Goal: Task Accomplishment & Management: Complete application form

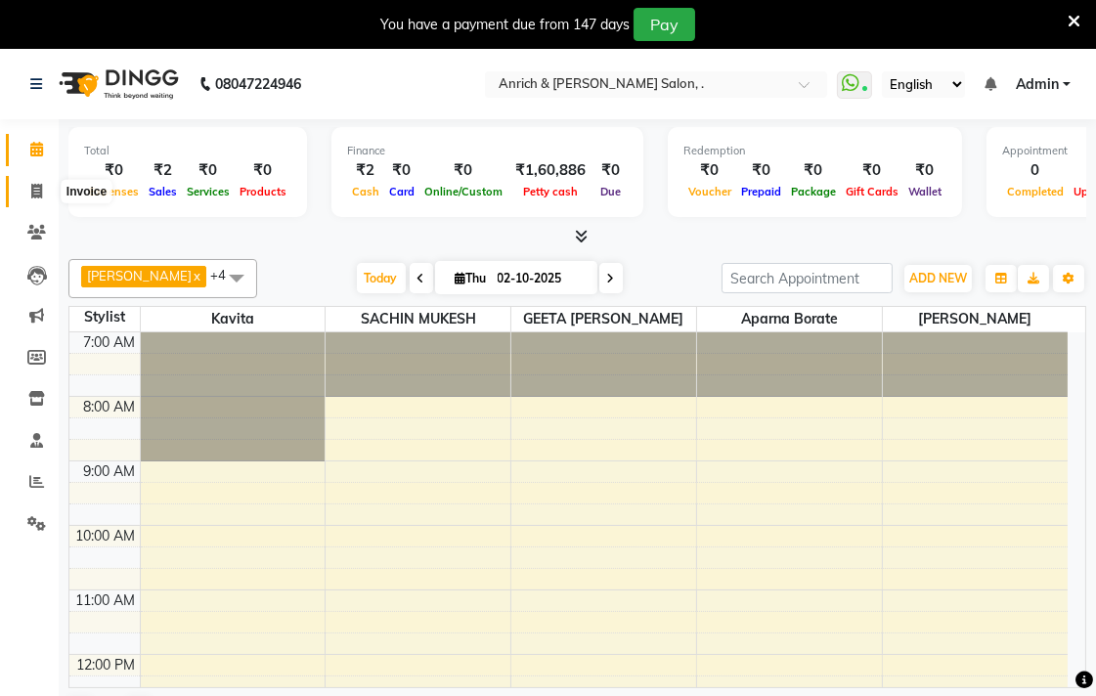
click at [36, 194] on icon at bounding box center [36, 191] width 11 height 15
select select "5924"
select select "service"
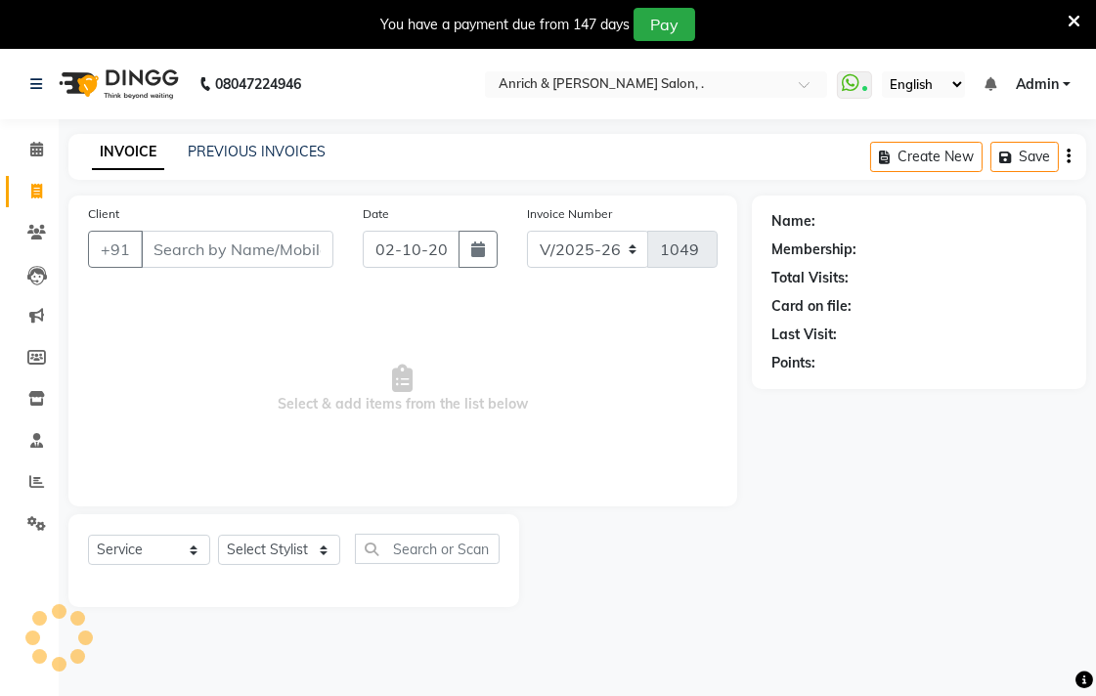
click at [217, 247] on input "Client" at bounding box center [237, 249] width 193 height 37
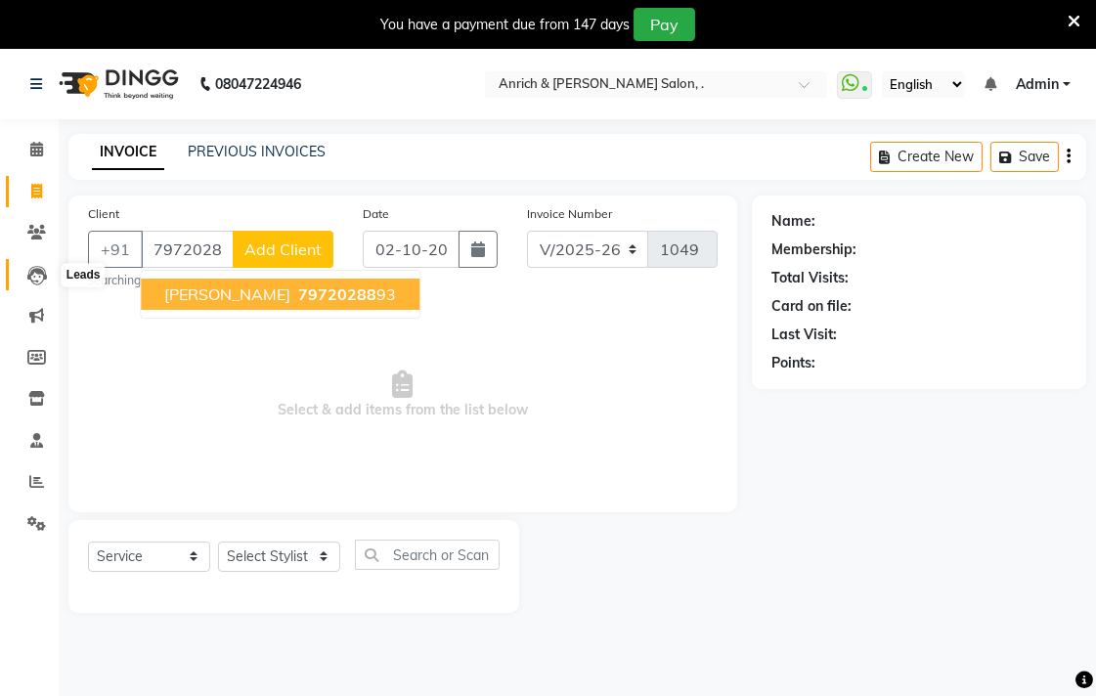
type input "7972028893"
select select "1: Object"
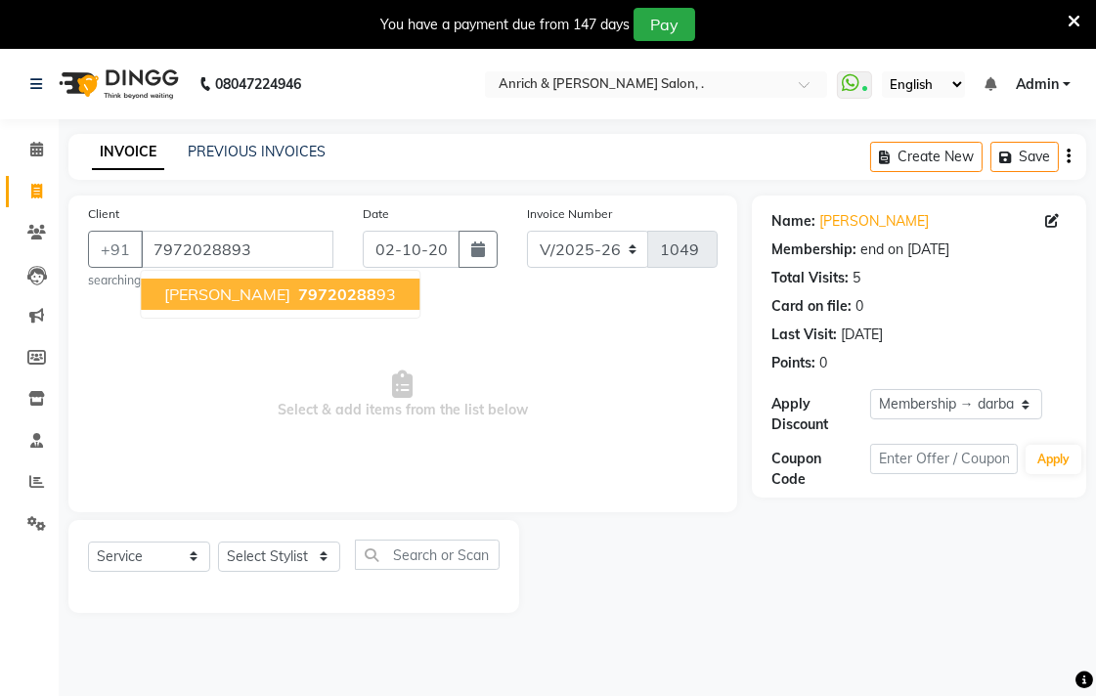
click at [315, 298] on span "79720288" at bounding box center [337, 295] width 78 height 20
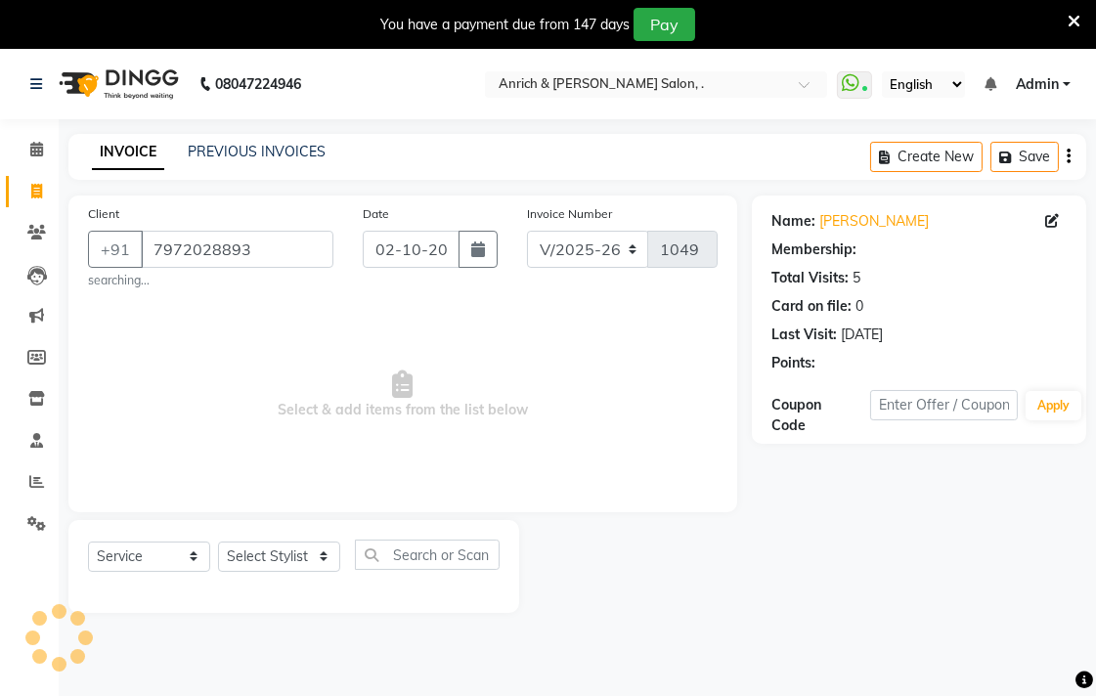
select select "1: Object"
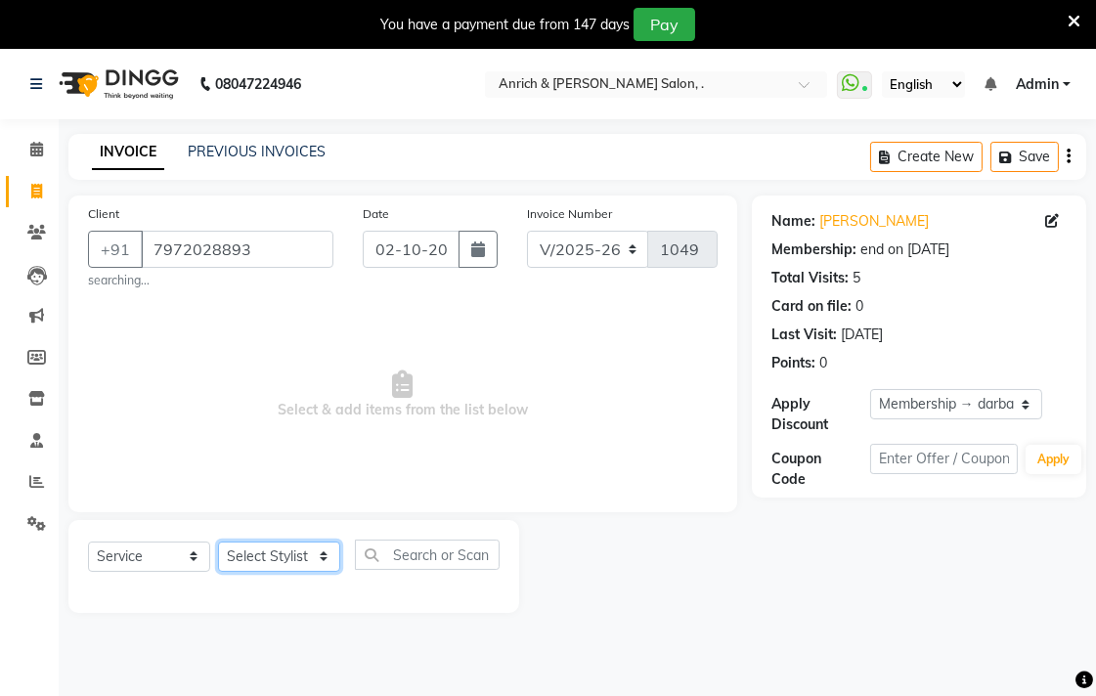
click at [265, 559] on select "Select Stylist [PERSON_NAME] Aparna borate GEETA [PERSON_NAME] [PERSON_NAME] SA…" at bounding box center [279, 557] width 122 height 30
select select "58402"
click at [218, 542] on select "Select Stylist [PERSON_NAME] Aparna borate GEETA [PERSON_NAME] [PERSON_NAME] SA…" at bounding box center [279, 557] width 122 height 30
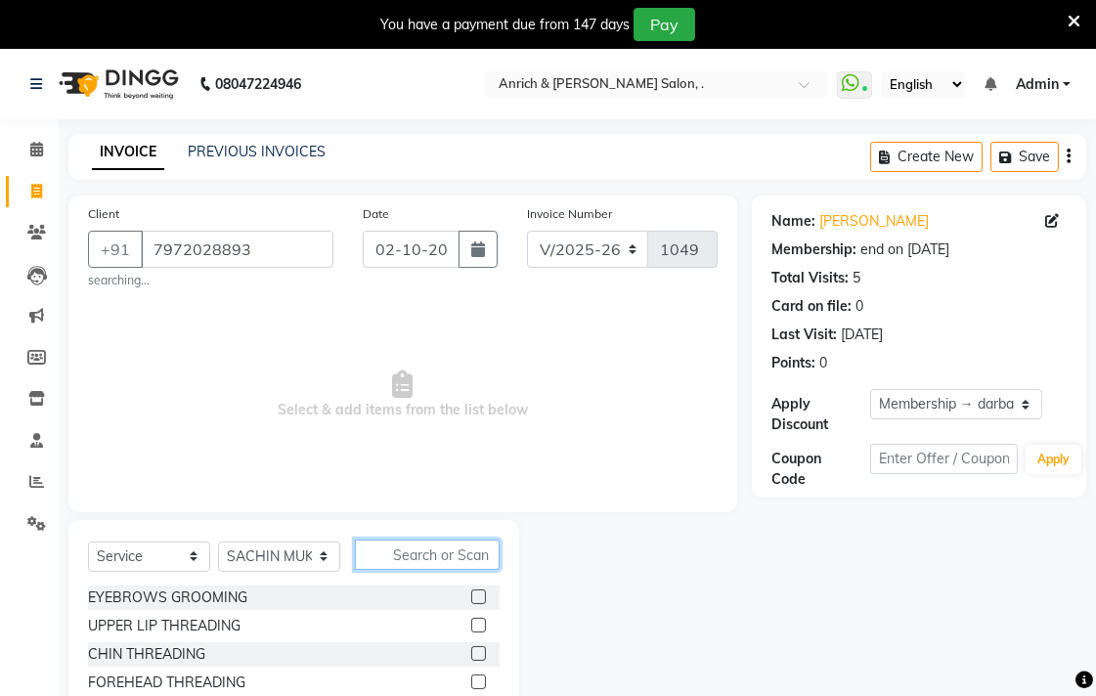
click at [440, 564] on input "text" at bounding box center [427, 555] width 145 height 30
click at [471, 597] on label at bounding box center [478, 597] width 15 height 15
click at [471, 597] on input "checkbox" at bounding box center [477, 598] width 13 height 13
checkbox input "true"
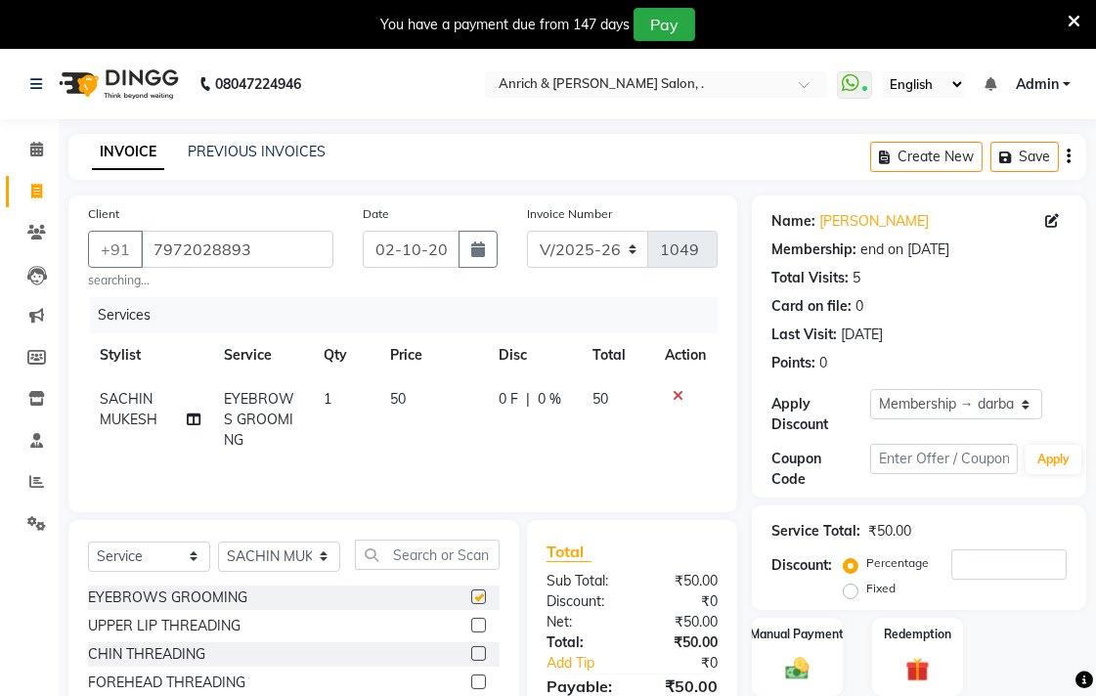
click at [471, 628] on label at bounding box center [478, 625] width 15 height 15
click at [471, 628] on input "checkbox" at bounding box center [477, 626] width 13 height 13
checkbox input "true"
checkbox input "false"
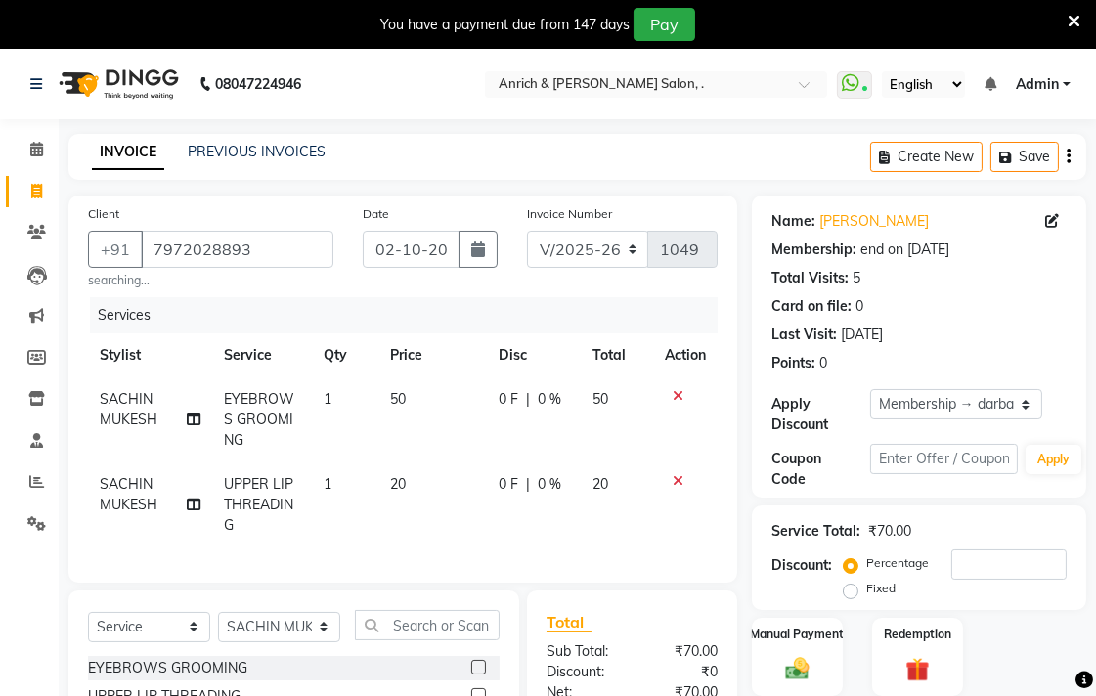
checkbox input "false"
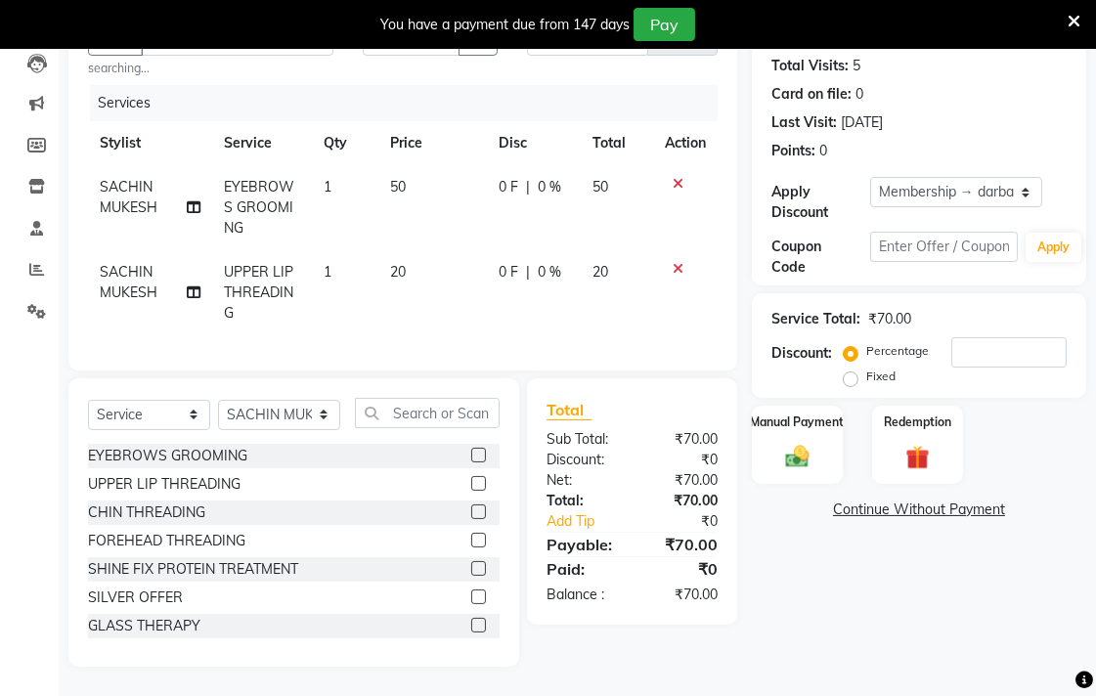
scroll to position [215, 0]
click at [471, 519] on label at bounding box center [478, 512] width 15 height 15
click at [471, 519] on input "checkbox" at bounding box center [477, 513] width 13 height 13
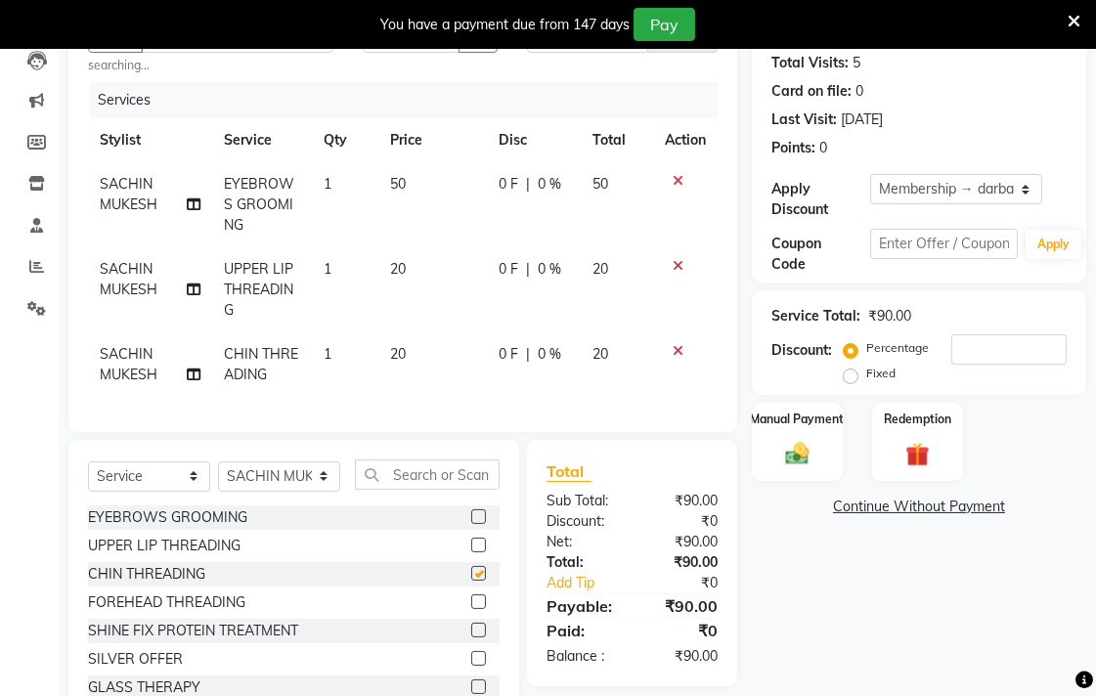
checkbox input "false"
click at [775, 431] on div "Manual Payment" at bounding box center [797, 442] width 95 height 82
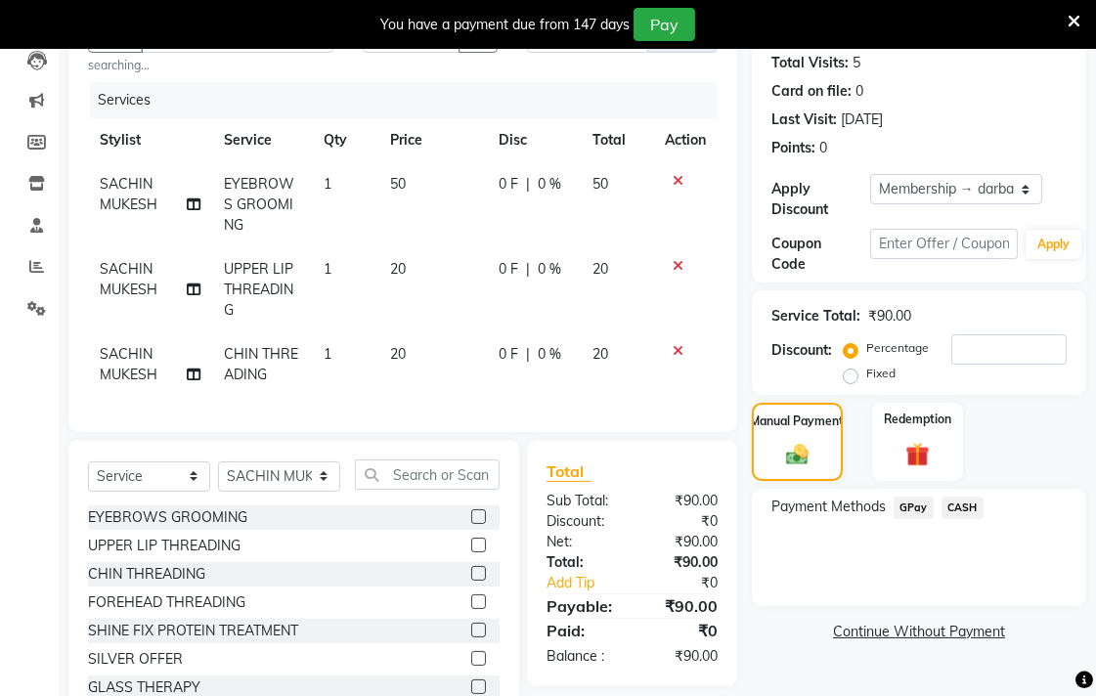
click at [914, 502] on span "GPay" at bounding box center [914, 508] width 40 height 22
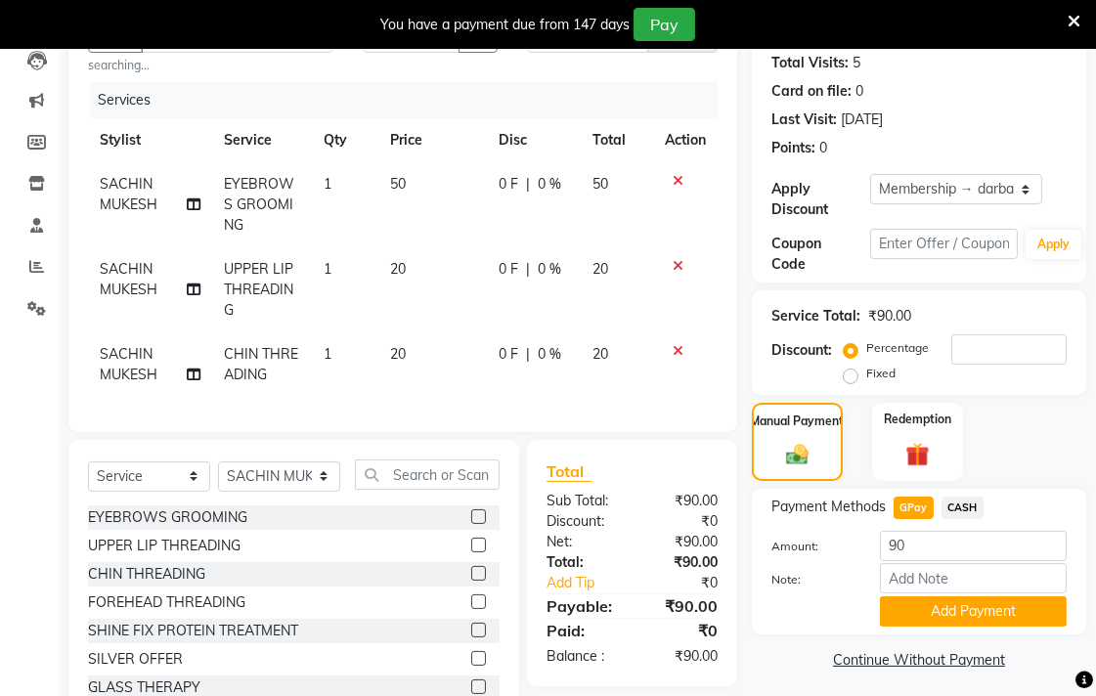
click at [973, 628] on div "Payment Methods GPay CASH Amount: 90 Note: Add Payment" at bounding box center [919, 562] width 334 height 146
click at [973, 616] on button "Add Payment" at bounding box center [973, 612] width 187 height 30
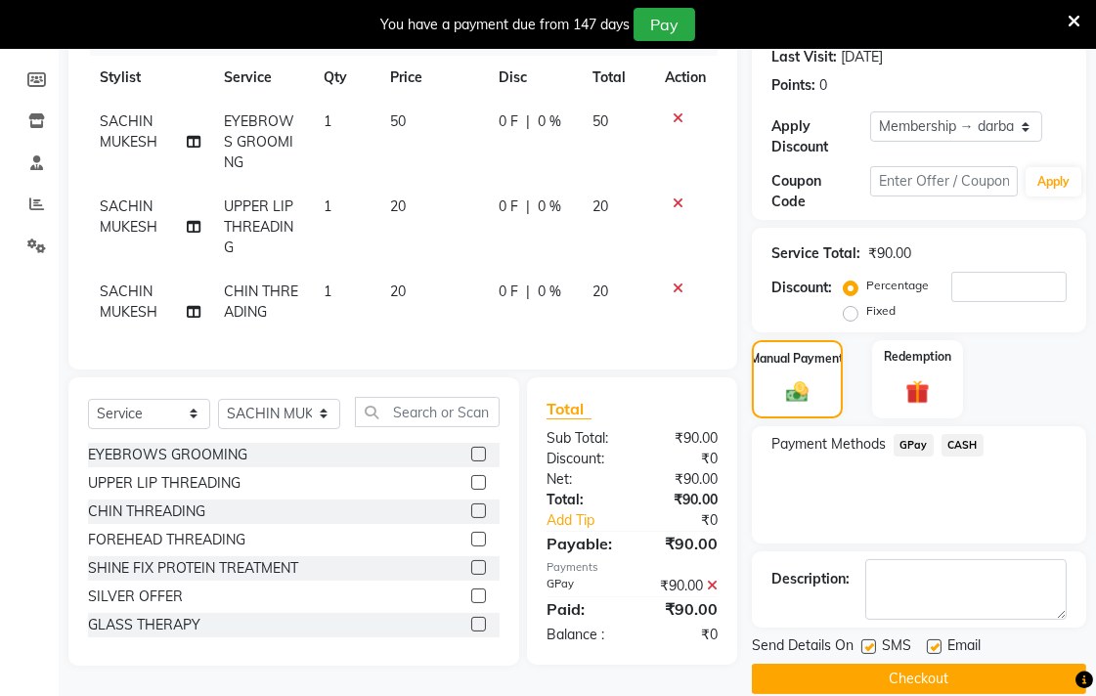
scroll to position [305, 0]
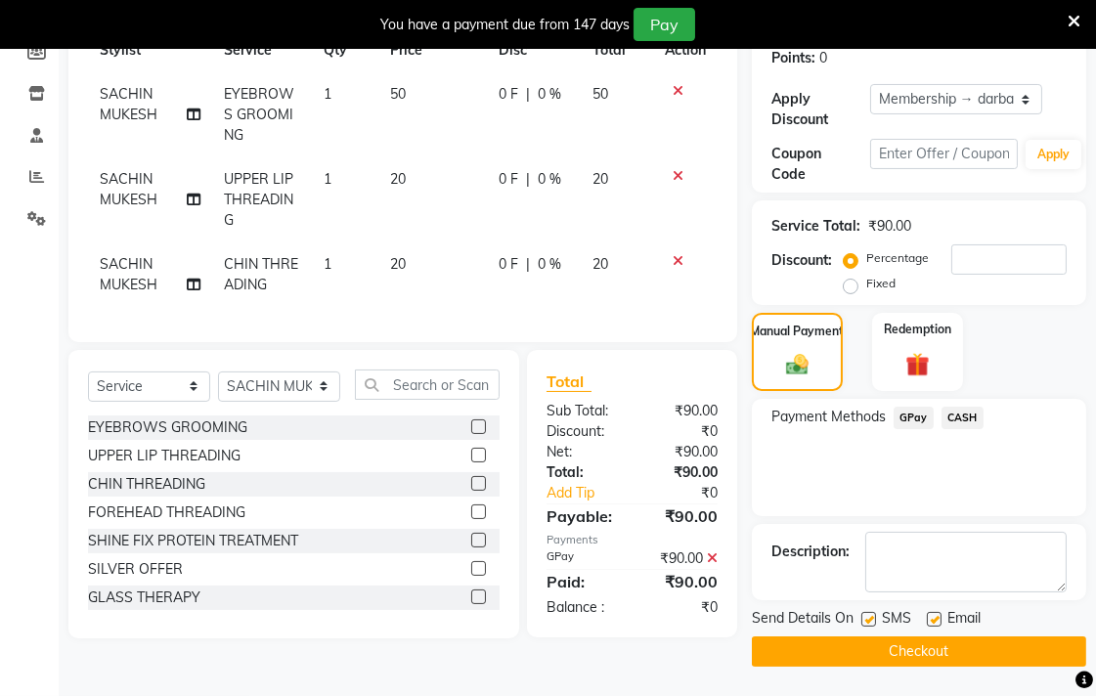
click at [940, 652] on button "Checkout" at bounding box center [919, 652] width 334 height 30
